Goal: Task Accomplishment & Management: Use online tool/utility

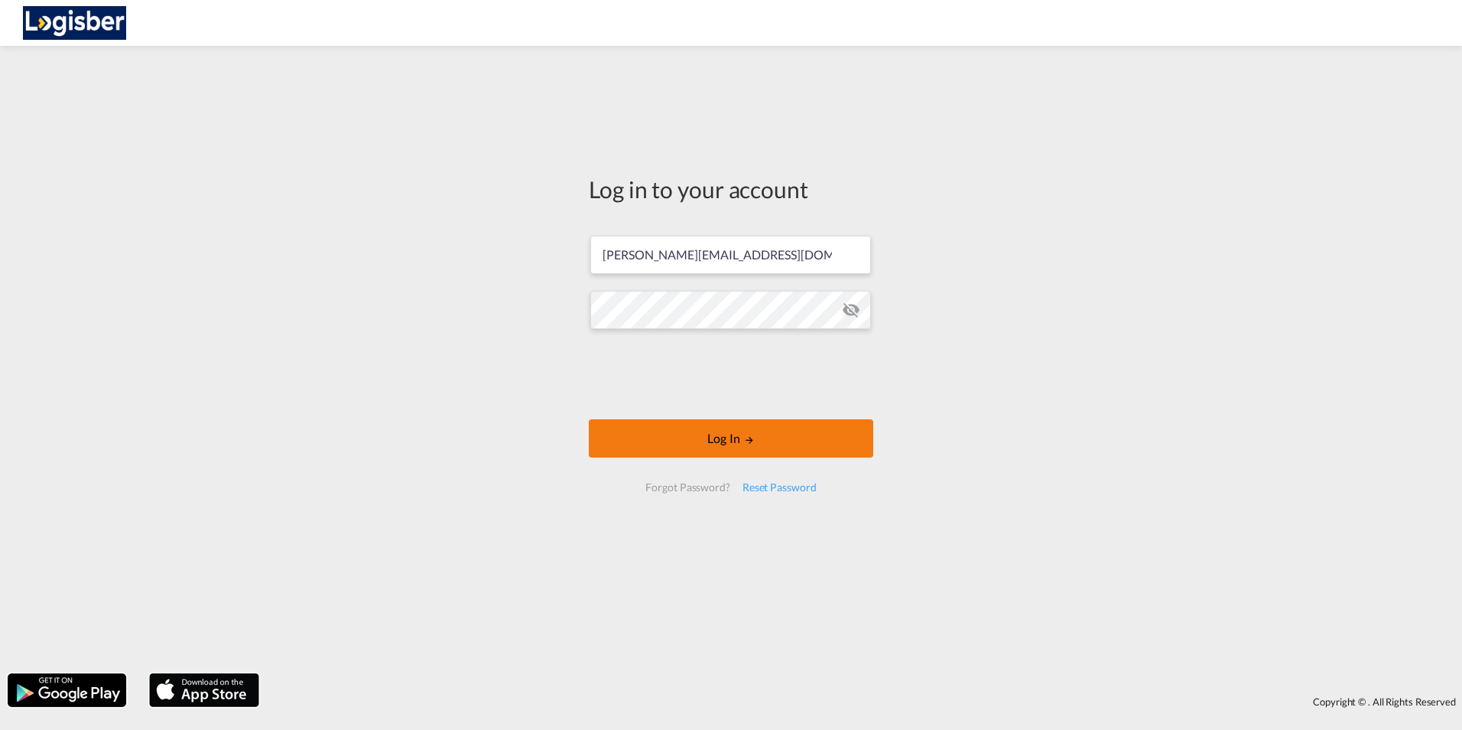
click at [722, 444] on button "Log In" at bounding box center [731, 438] width 284 height 38
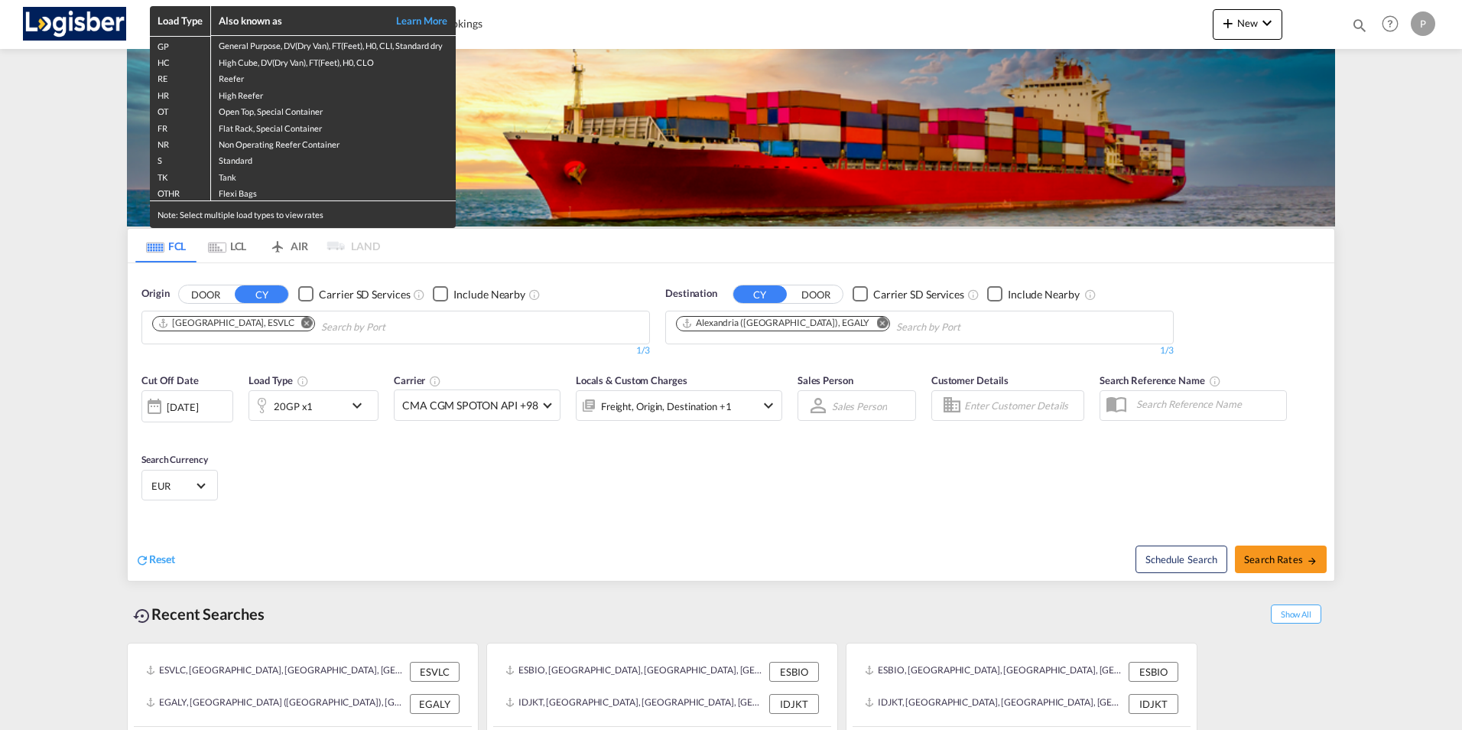
click at [667, 316] on div "Load Type Also known as Learn More GP General Purpose, DV(Dry Van), FT(Feet), H…" at bounding box center [731, 365] width 1462 height 730
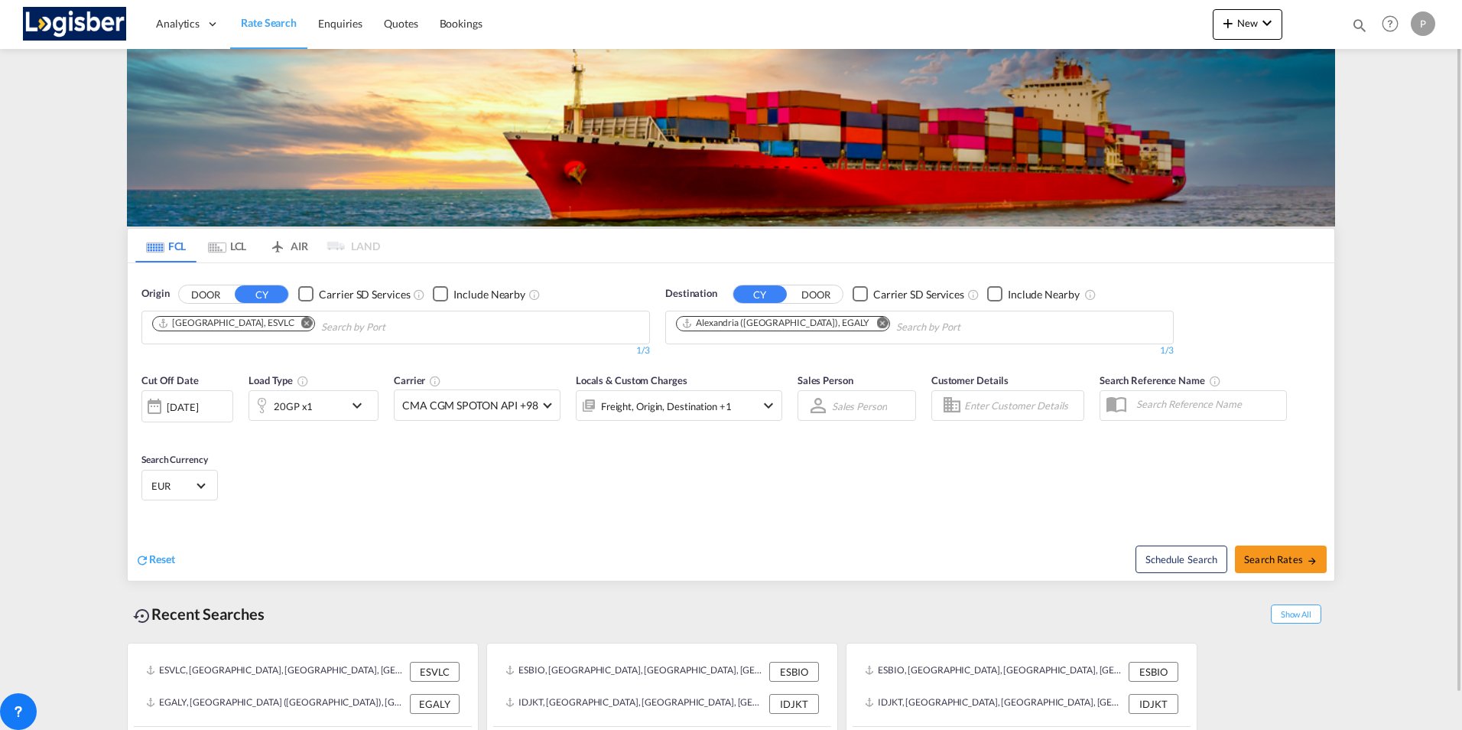
click at [301, 326] on md-icon "Remove" at bounding box center [306, 322] width 11 height 11
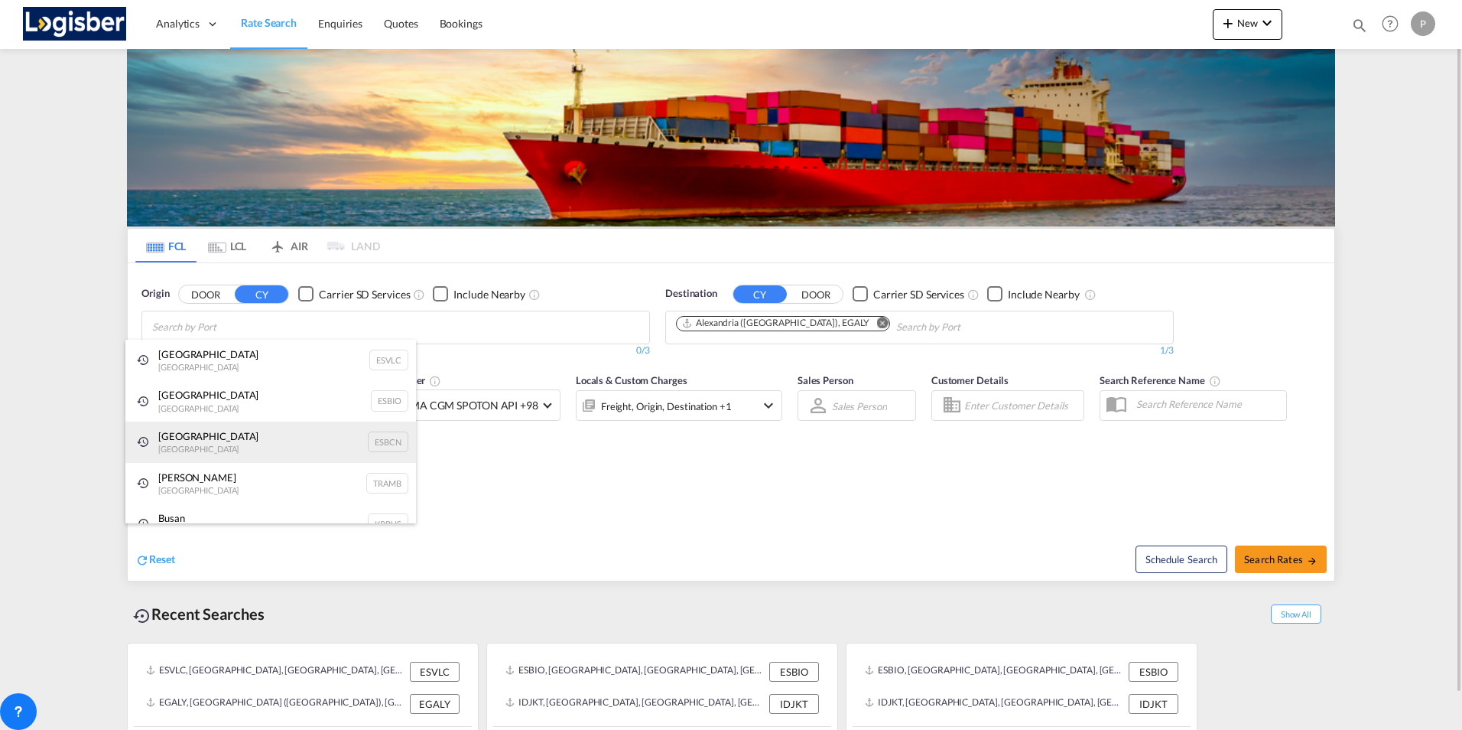
click at [177, 433] on div "Barcelona Spain ESBCN" at bounding box center [270, 441] width 291 height 41
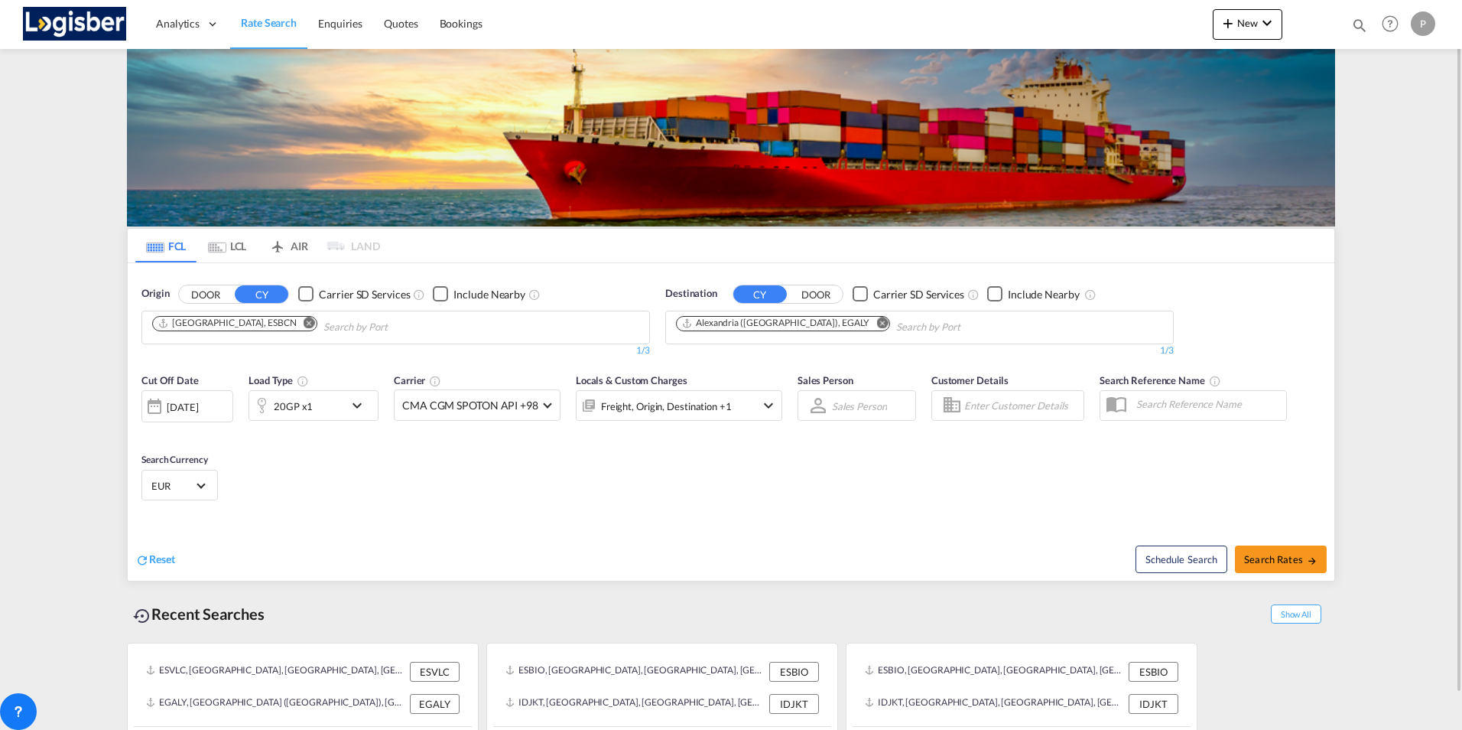
click at [876, 324] on md-icon "Remove" at bounding box center [881, 322] width 11 height 11
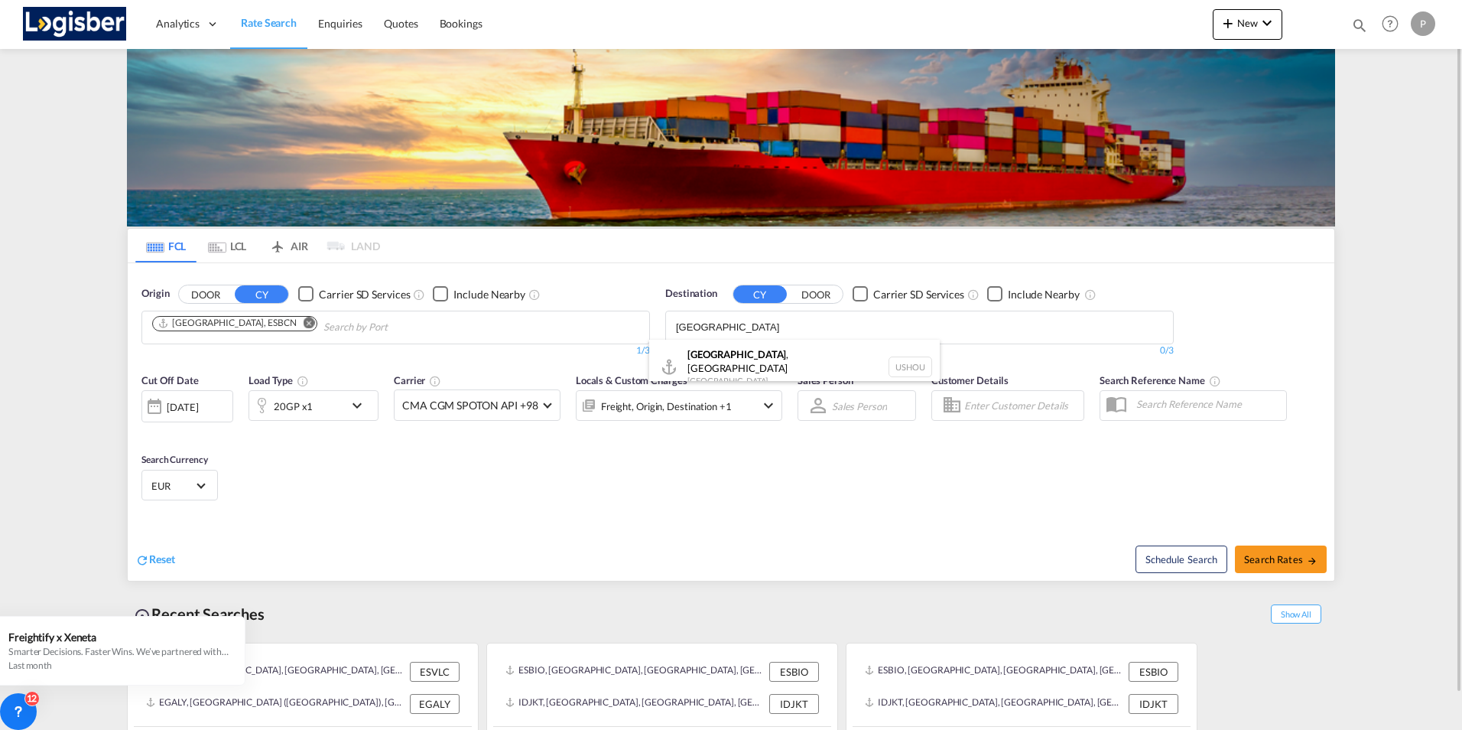
type input "[GEOGRAPHIC_DATA]"
click at [713, 323] on body "Analytics Dashboard Rate Search Enquiries Quotes Bookings" at bounding box center [731, 365] width 1462 height 730
click at [710, 361] on div "[GEOGRAPHIC_DATA] , [GEOGRAPHIC_DATA] [GEOGRAPHIC_DATA] USHOU" at bounding box center [794, 367] width 291 height 55
click at [1295, 564] on span "Search Rates" at bounding box center [1280, 559] width 73 height 12
type input "ESBCN to USHOU / [DATE]"
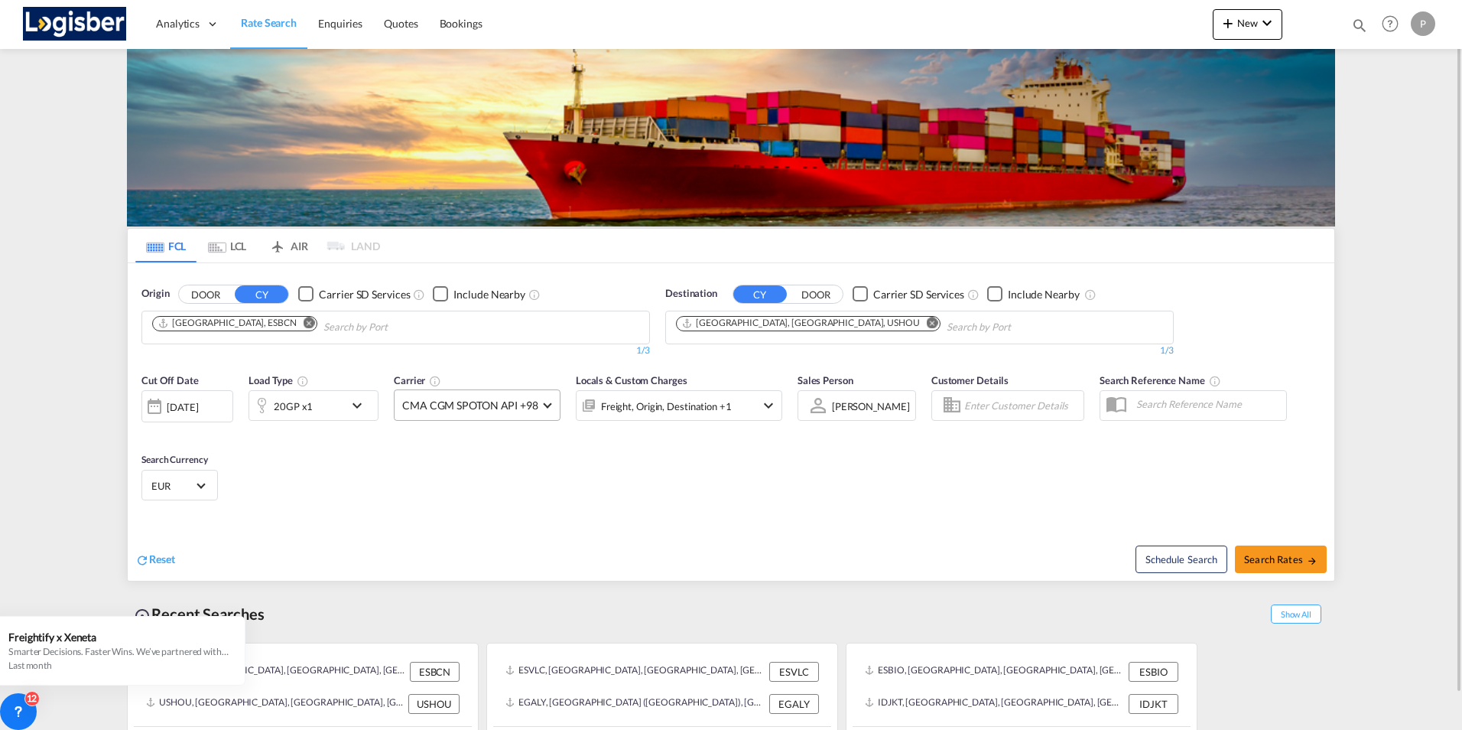
click at [547, 404] on span at bounding box center [547, 403] width 8 height 8
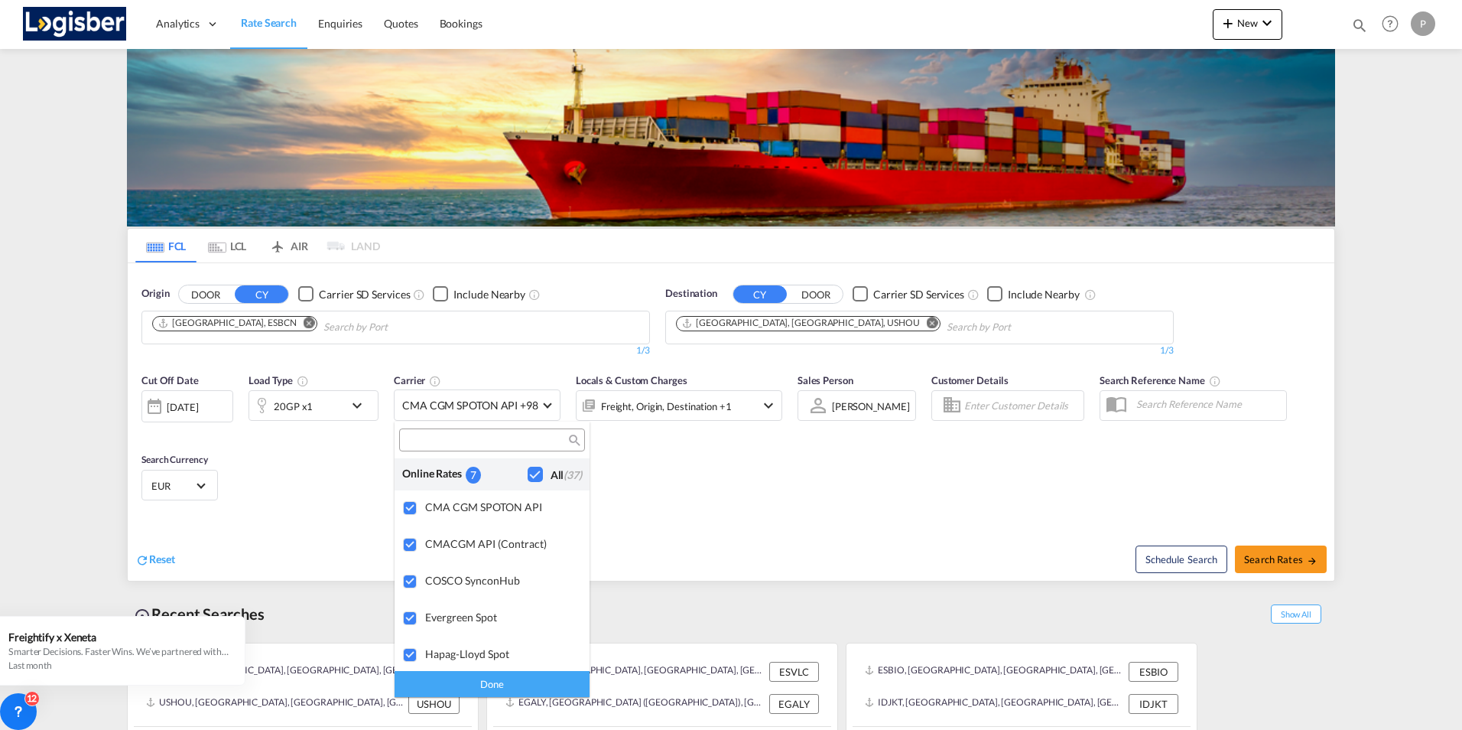
click at [495, 680] on div "Done" at bounding box center [492, 683] width 195 height 27
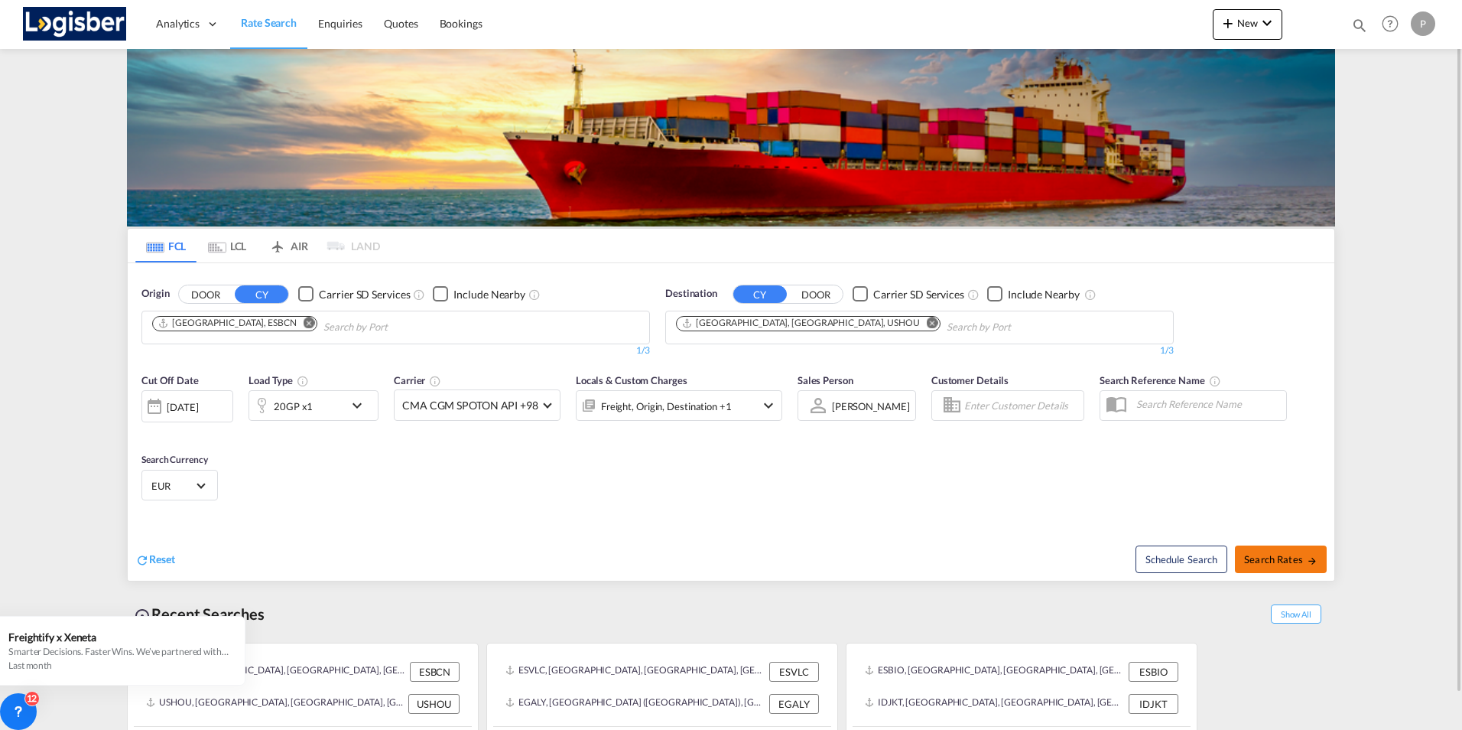
click at [1271, 564] on span "Search Rates" at bounding box center [1280, 559] width 73 height 12
type input "ESBCN to USHOU / [DATE]"
